Goal: Navigation & Orientation: Find specific page/section

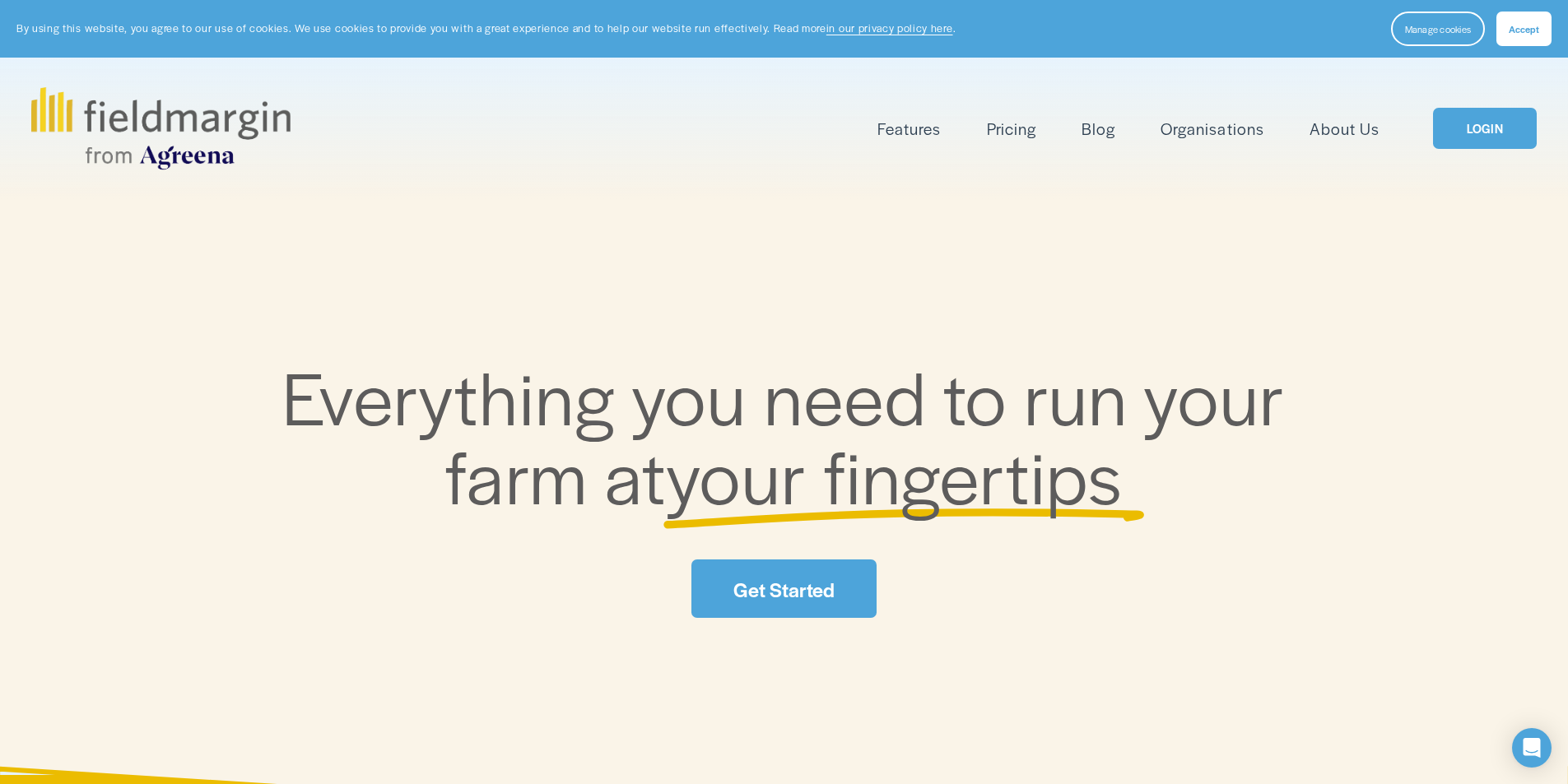
click at [1487, 137] on link "LOGIN" at bounding box center [1485, 129] width 104 height 42
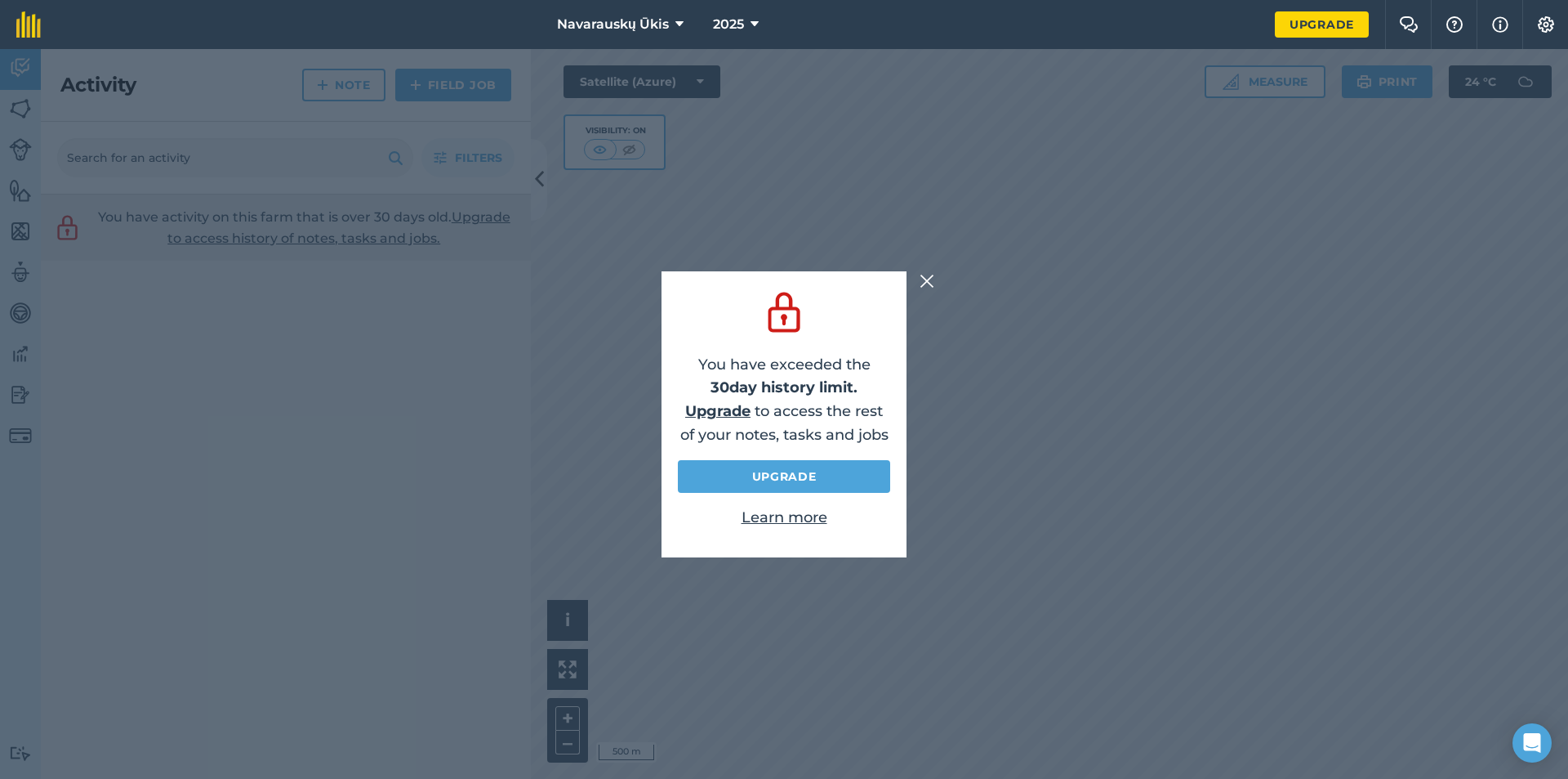
click at [933, 280] on img at bounding box center [926, 281] width 15 height 20
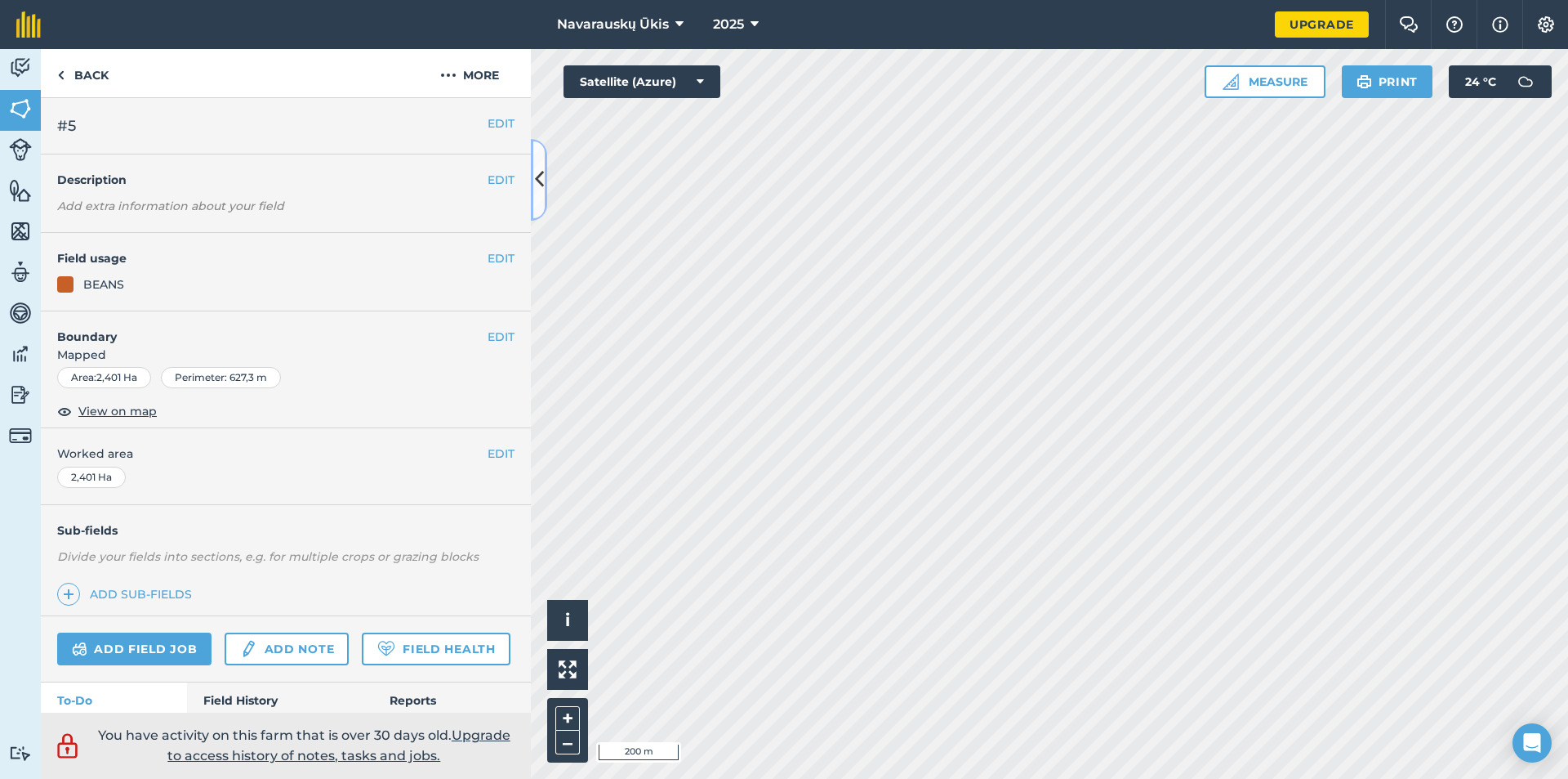
click at [538, 183] on icon at bounding box center [538, 179] width 9 height 29
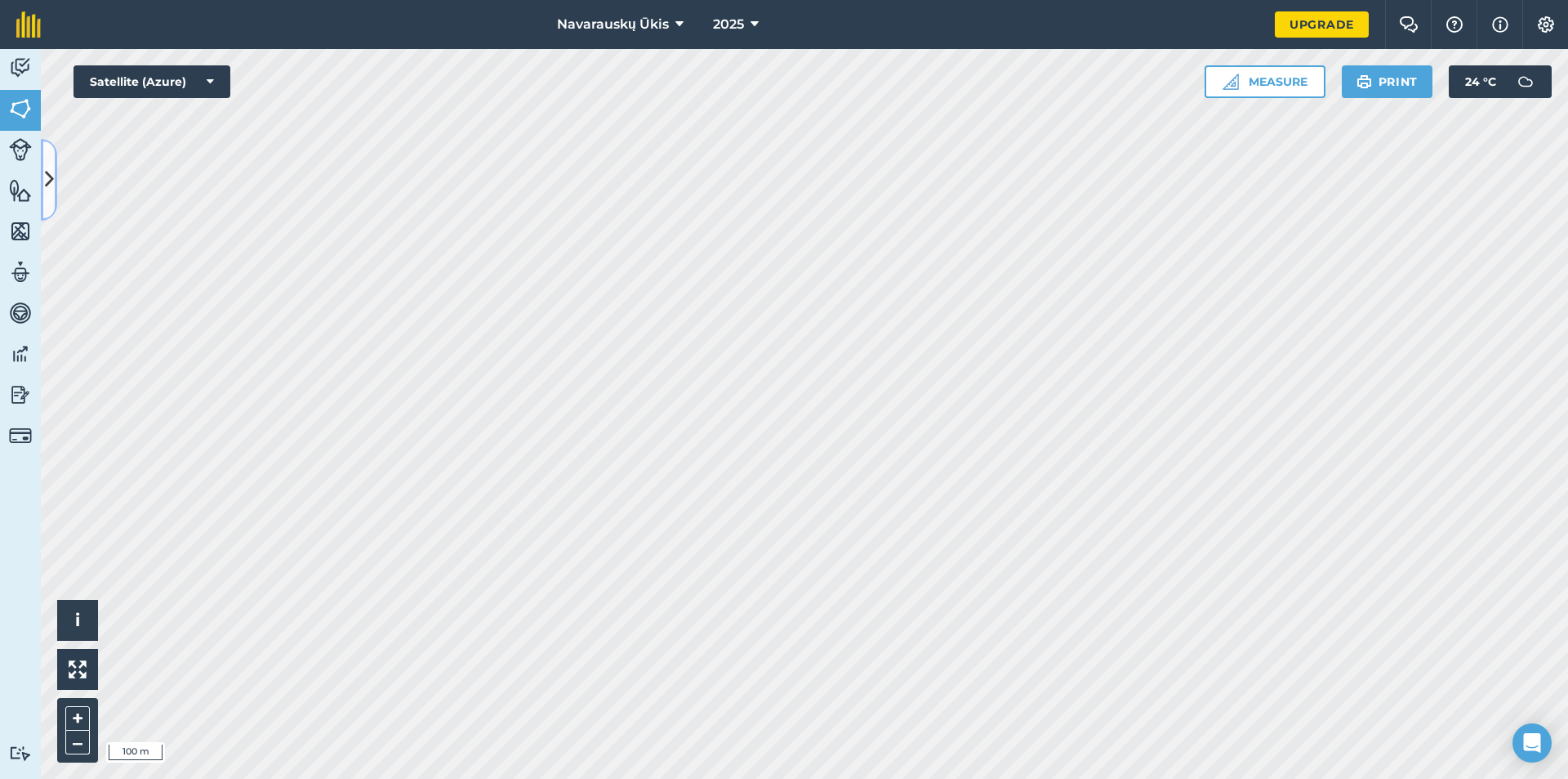
click at [46, 177] on icon at bounding box center [49, 179] width 9 height 29
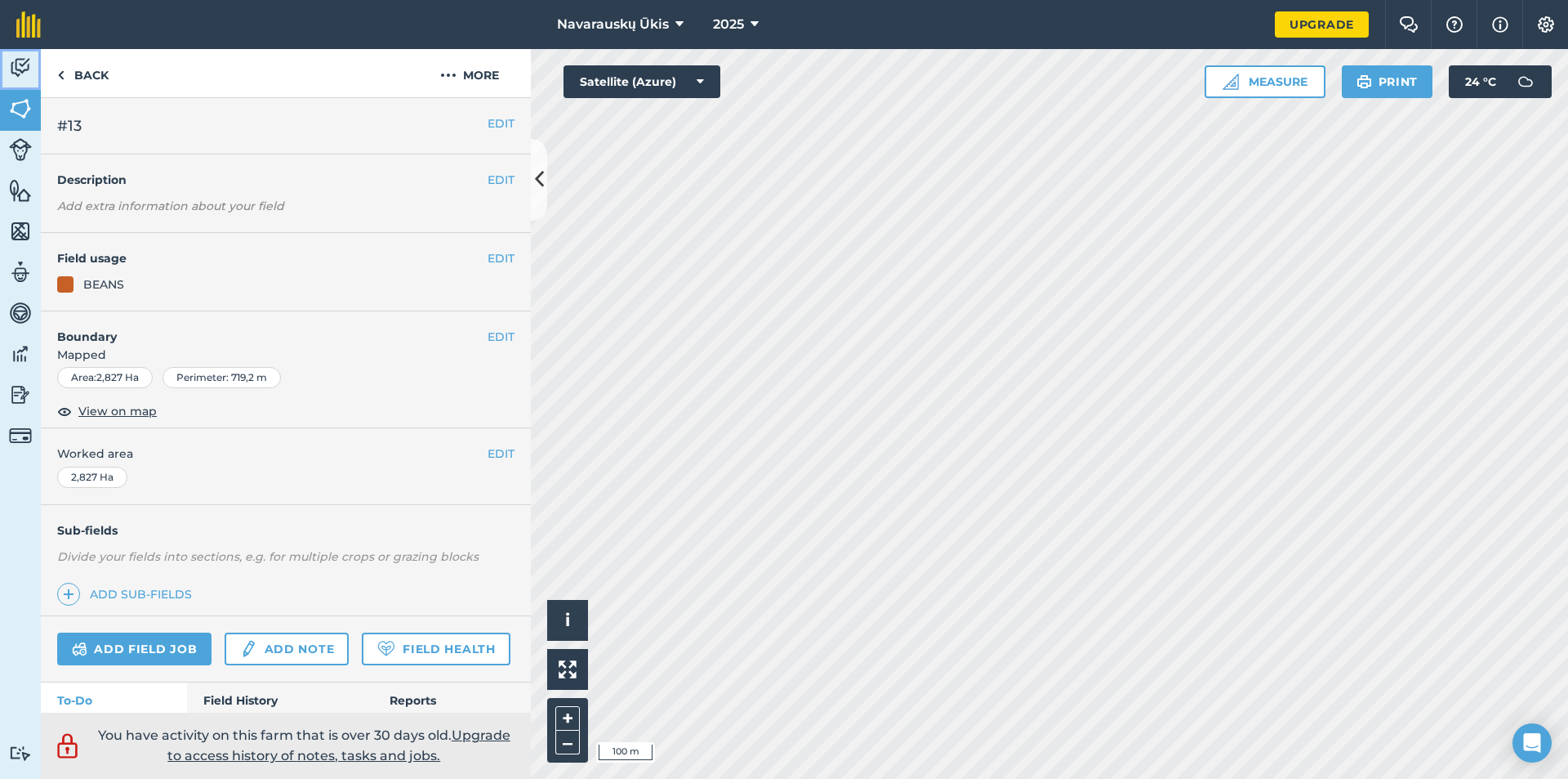
click at [19, 75] on img at bounding box center [20, 67] width 23 height 25
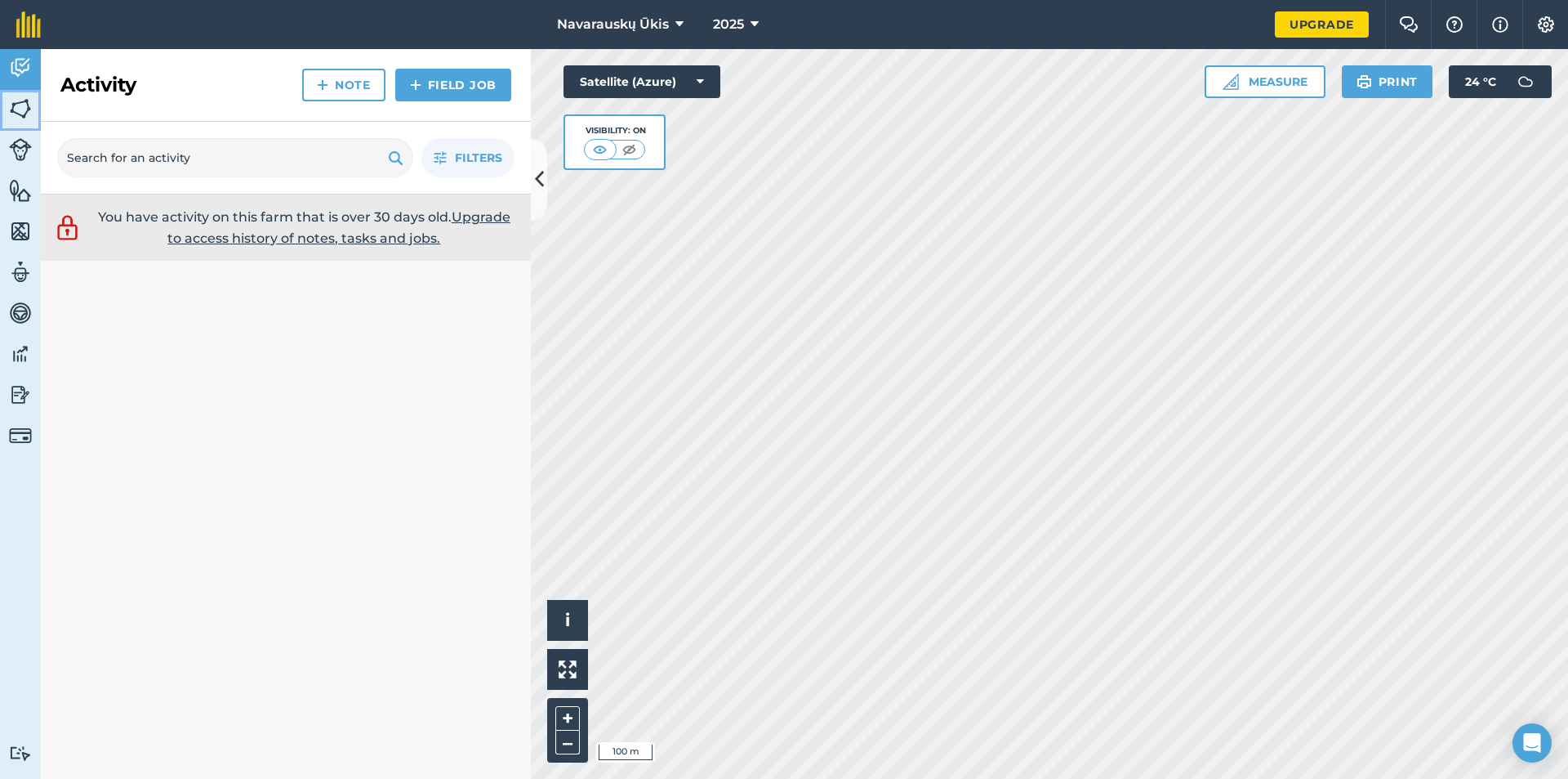
click at [19, 127] on link "Fields" at bounding box center [20, 109] width 40 height 40
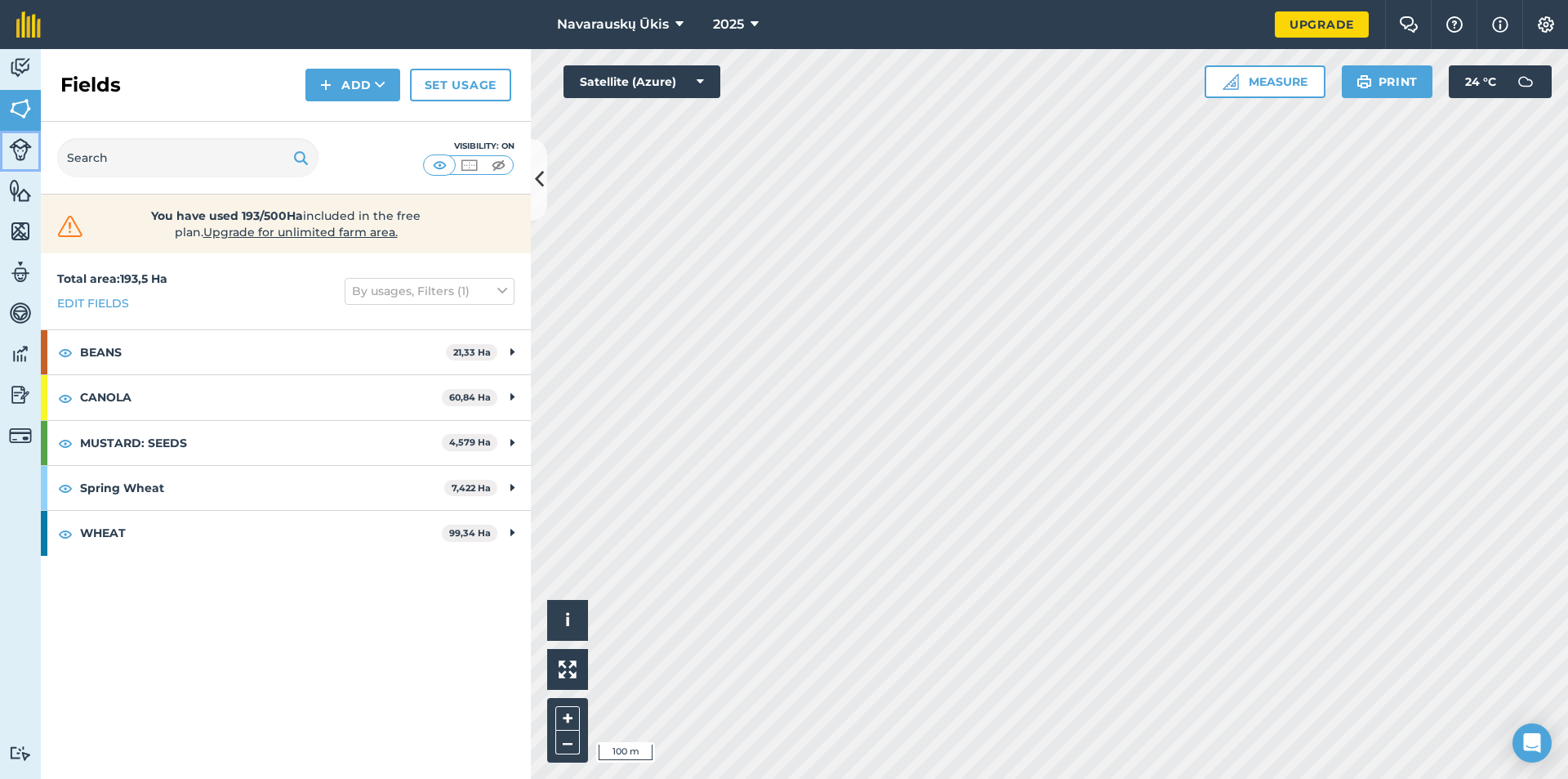
click at [19, 169] on link "Livestock" at bounding box center [20, 151] width 40 height 40
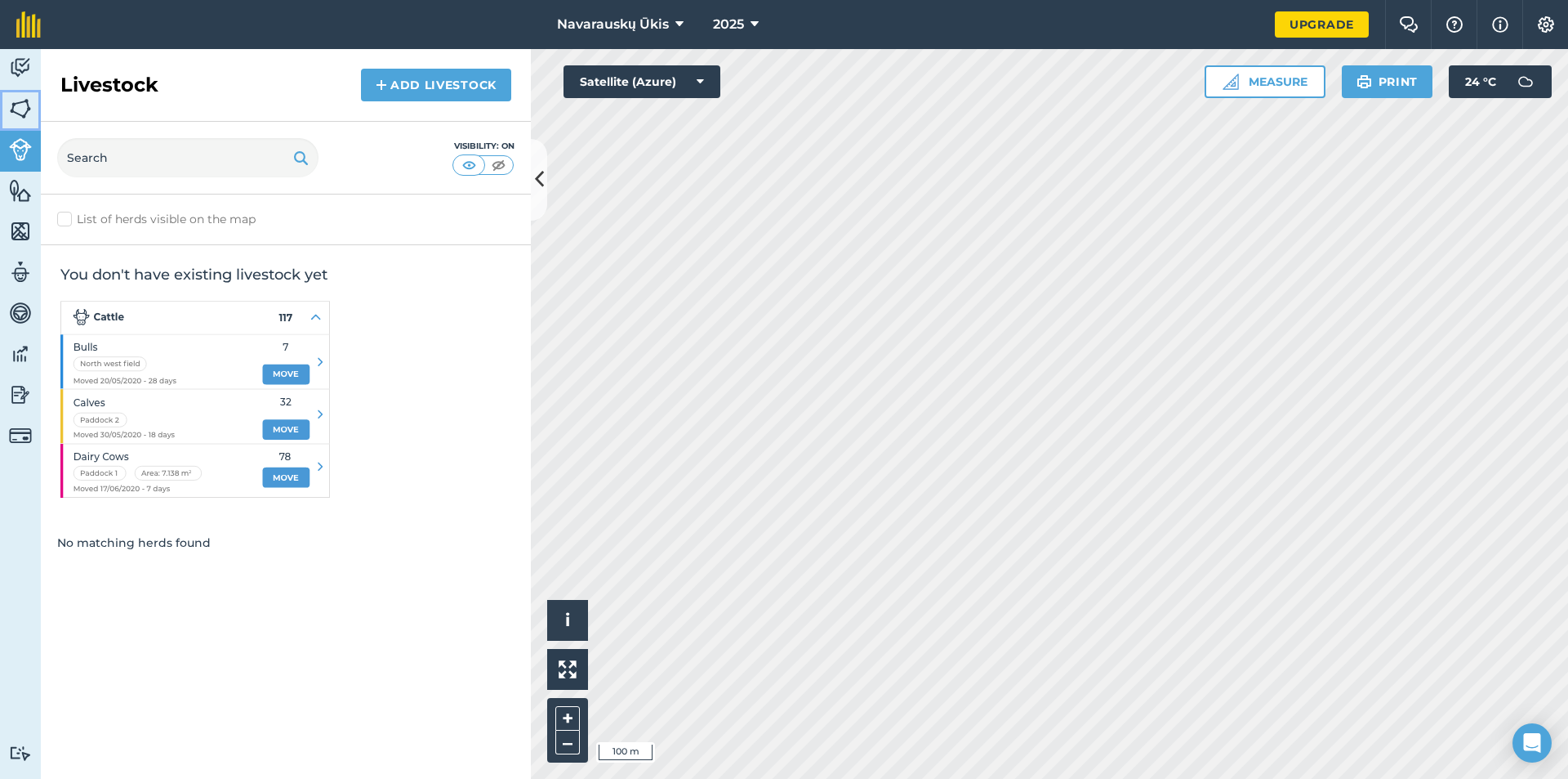
click at [27, 93] on link "Fields" at bounding box center [20, 109] width 40 height 40
